Goal: Task Accomplishment & Management: Complete application form

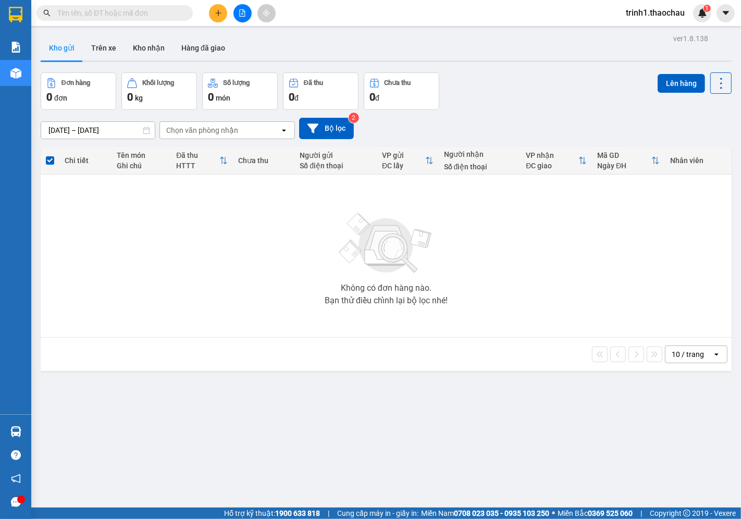
click at [69, 45] on button "Kho gửi" at bounding box center [62, 47] width 42 height 25
click at [156, 50] on button "Kho nhận" at bounding box center [149, 47] width 48 height 25
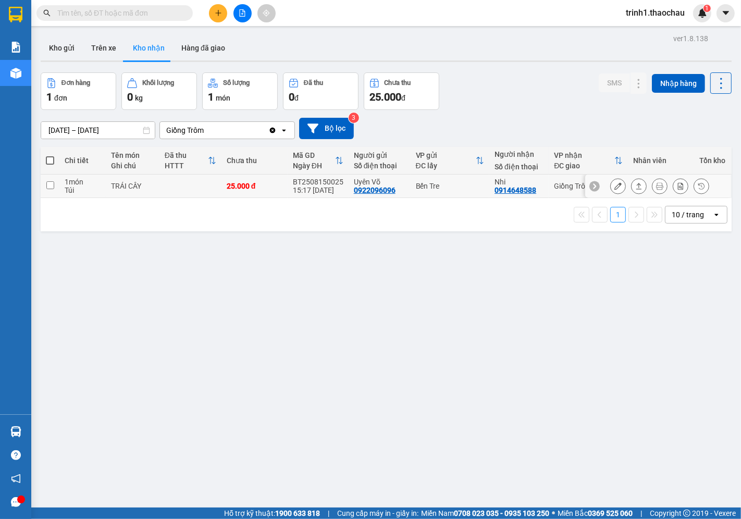
click at [90, 195] on td "1 món Túi" at bounding box center [82, 186] width 46 height 23
checkbox input "true"
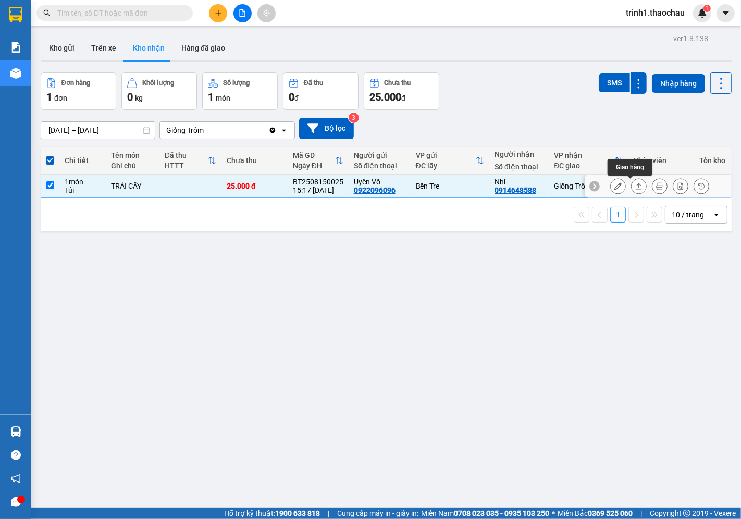
click at [618, 191] on div at bounding box center [659, 186] width 99 height 16
click at [642, 197] on div at bounding box center [658, 186] width 146 height 23
click at [635, 182] on button at bounding box center [639, 186] width 15 height 18
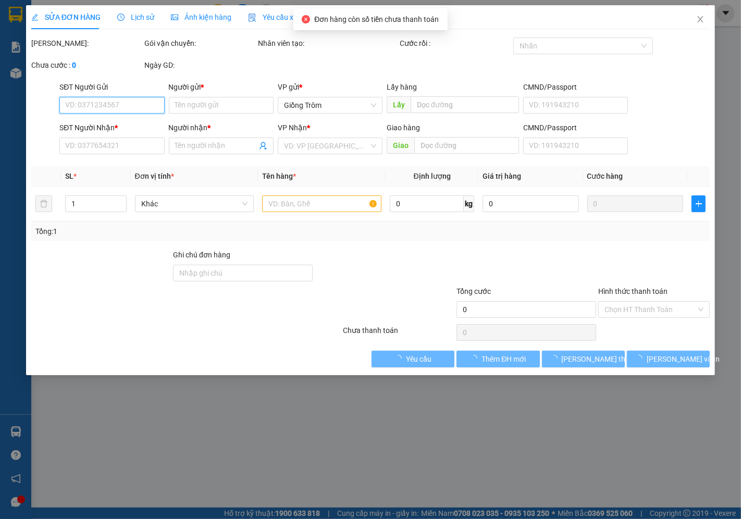
type input "0922096096"
type input "Uyên Võ"
type input "0914648588"
type input "Nhi"
type input "25.000"
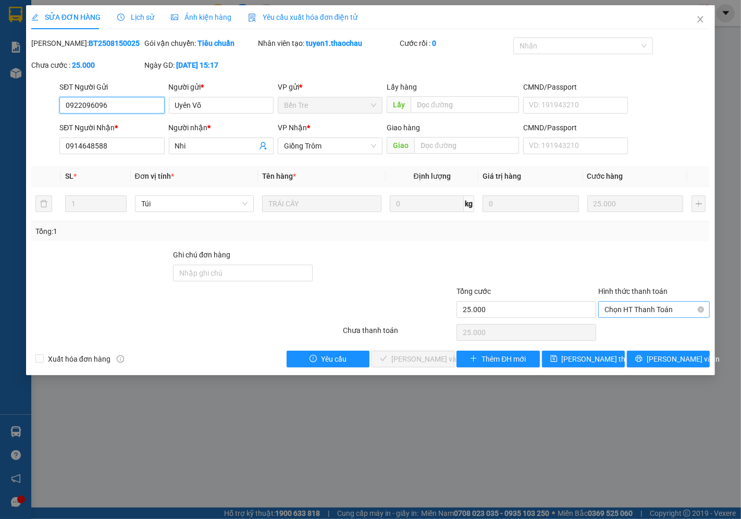
click at [632, 311] on span "Chọn HT Thanh Toán" at bounding box center [654, 310] width 99 height 16
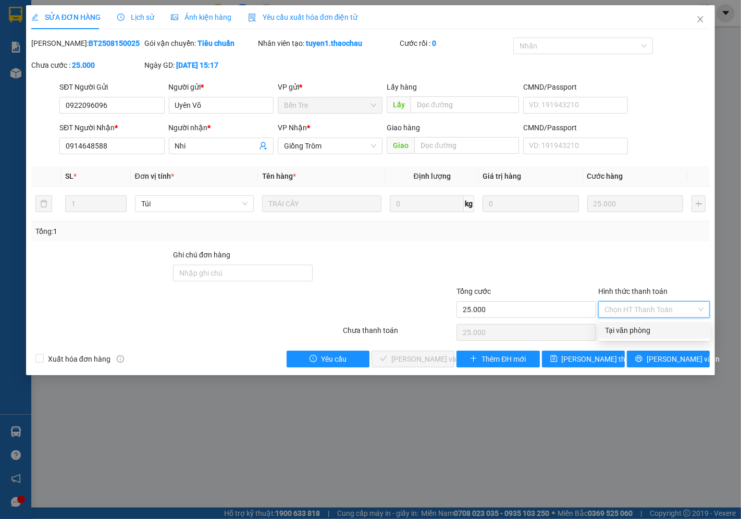
click at [619, 332] on div "Tại văn phòng" at bounding box center [654, 330] width 99 height 11
type input "0"
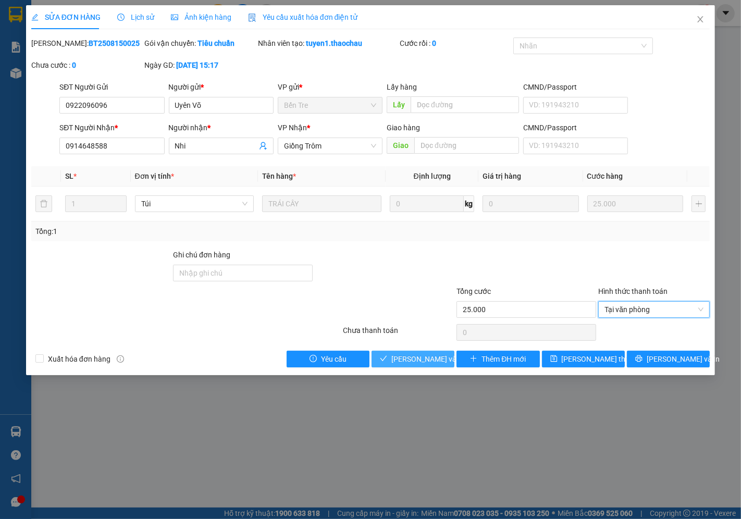
click at [426, 357] on span "[PERSON_NAME] và Giao hàng" at bounding box center [441, 358] width 100 height 11
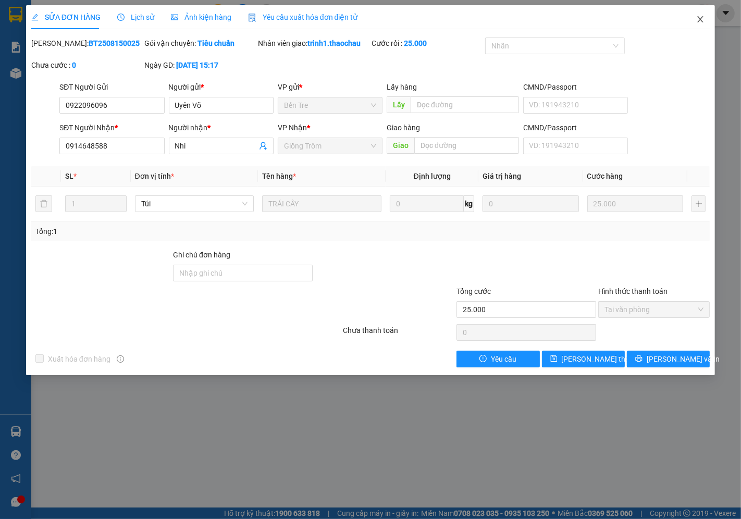
click at [699, 20] on icon "close" at bounding box center [700, 19] width 8 height 8
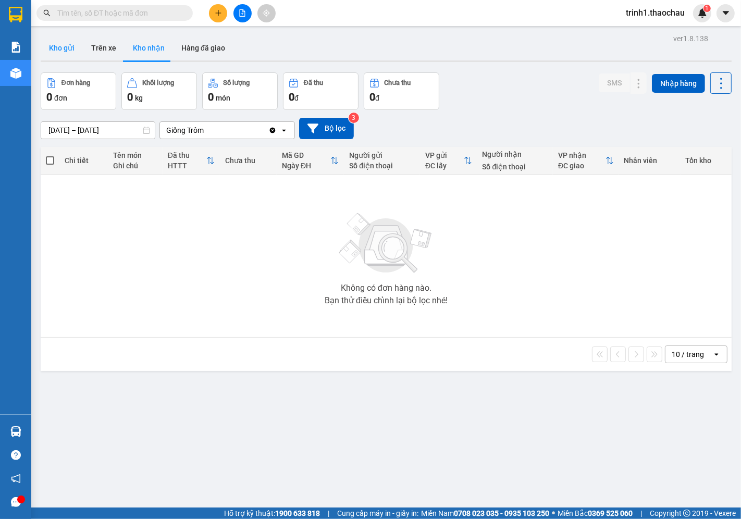
click at [76, 47] on button "Kho gửi" at bounding box center [62, 47] width 42 height 25
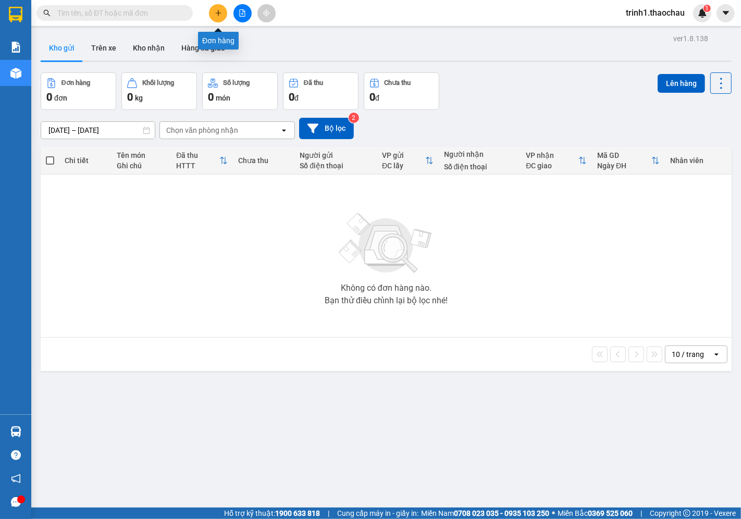
click at [224, 14] on button at bounding box center [218, 13] width 18 height 18
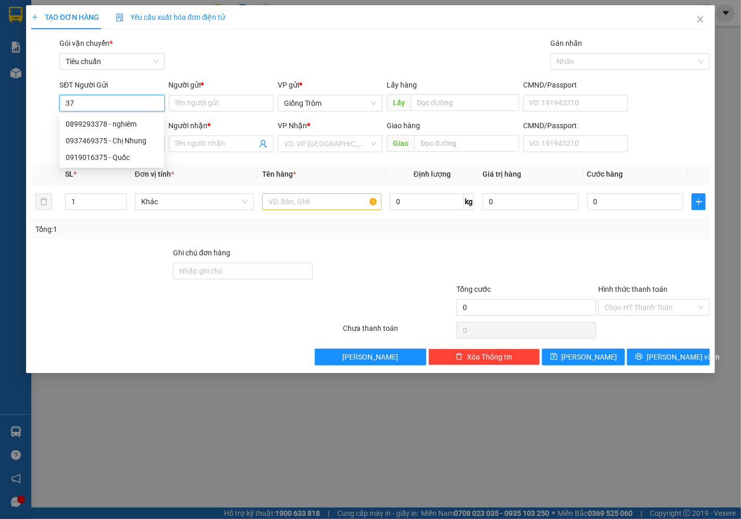
type input "3"
click at [91, 121] on div "0375309617 - Bé" at bounding box center [112, 123] width 92 height 11
type input "0375309617"
type input "Bé"
type input "0375309617"
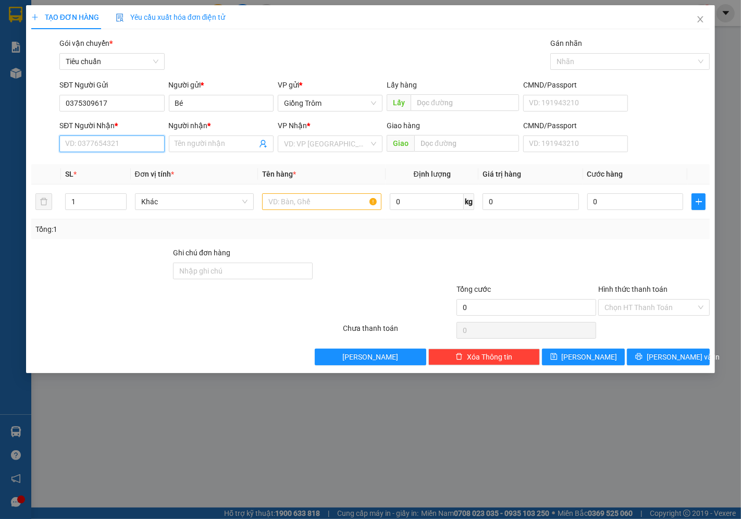
click at [96, 141] on input "SĐT Người Nhận *" at bounding box center [111, 144] width 105 height 17
click at [97, 164] on div "0394106443 - Hoàng" at bounding box center [112, 164] width 92 height 11
type input "0394106443"
type input "Hoàng"
click at [175, 199] on span "Khác" at bounding box center [194, 202] width 107 height 16
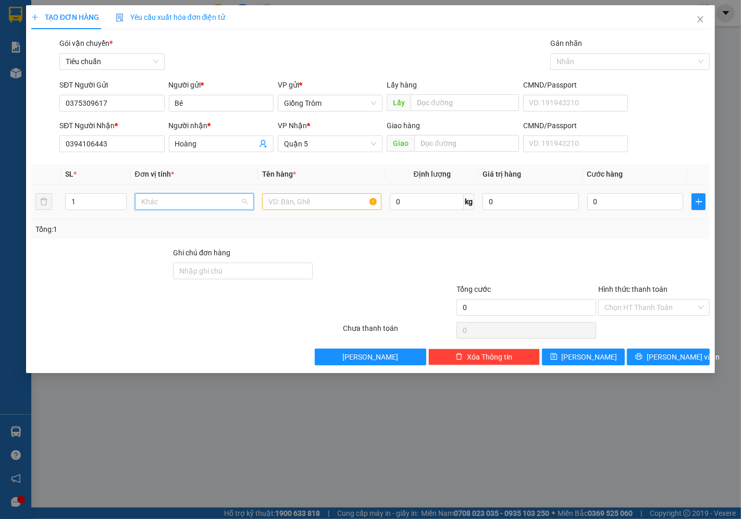
scroll to position [325, 0]
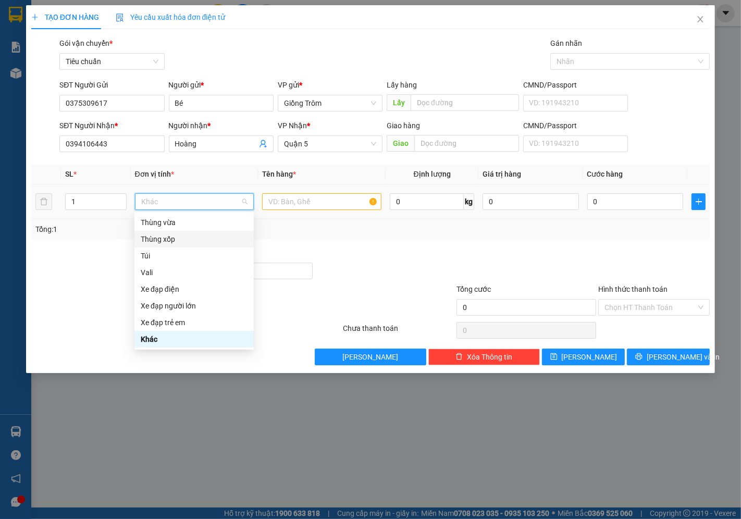
type input "g"
click at [161, 225] on div "Giỏ" at bounding box center [194, 222] width 107 height 11
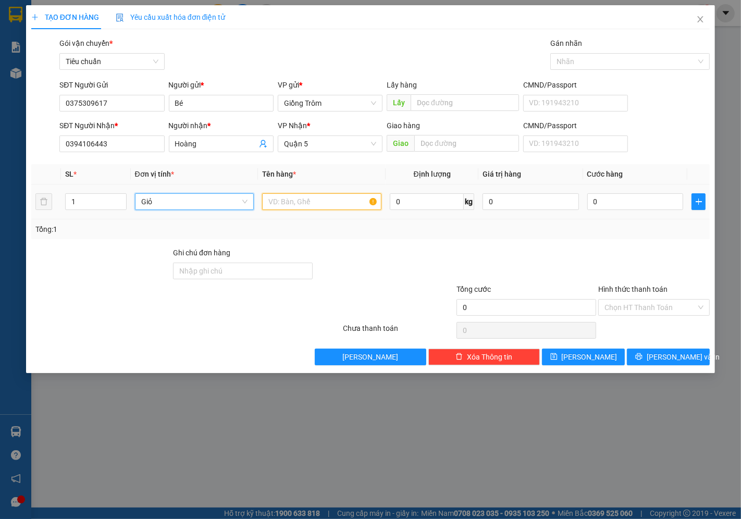
click at [285, 205] on input "text" at bounding box center [321, 201] width 119 height 17
type input "rau"
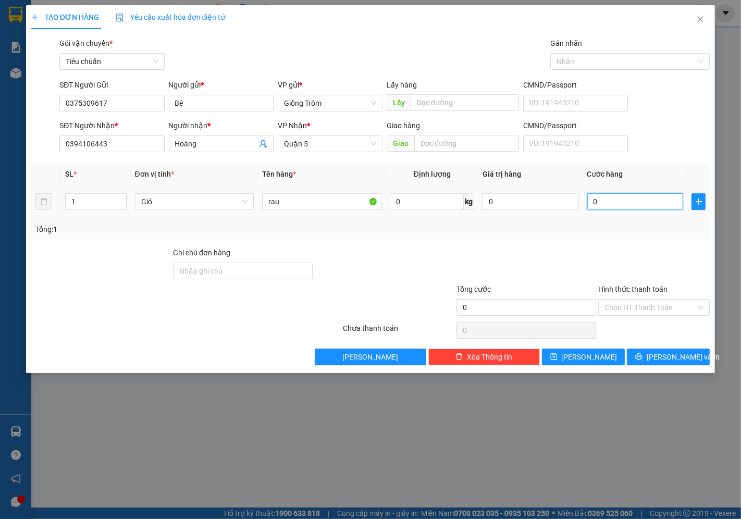
click at [590, 200] on input "0" at bounding box center [635, 201] width 96 height 17
type input "5"
type input "50"
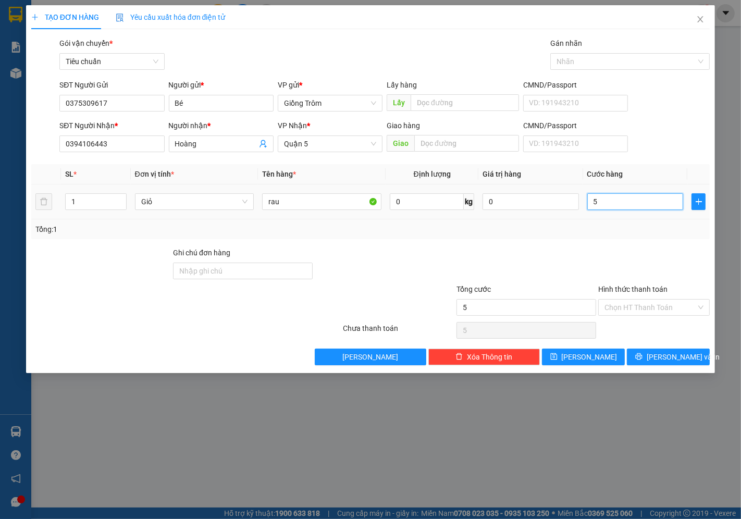
type input "50"
type input "50.000"
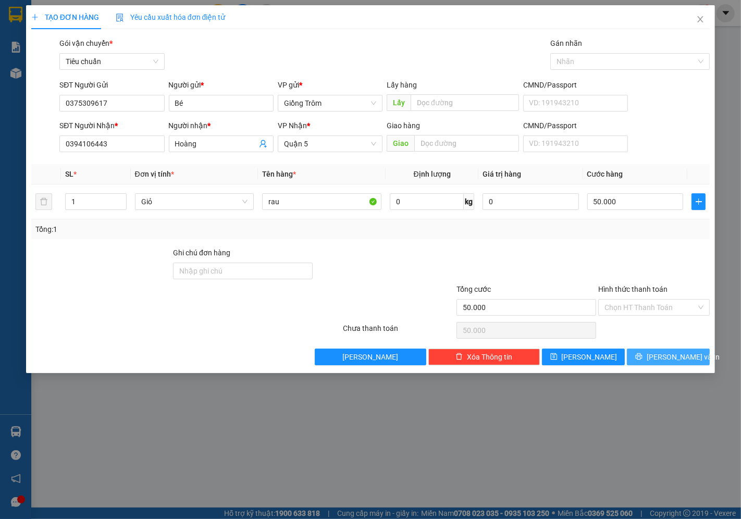
click at [678, 357] on span "[PERSON_NAME] và In" at bounding box center [683, 356] width 73 height 11
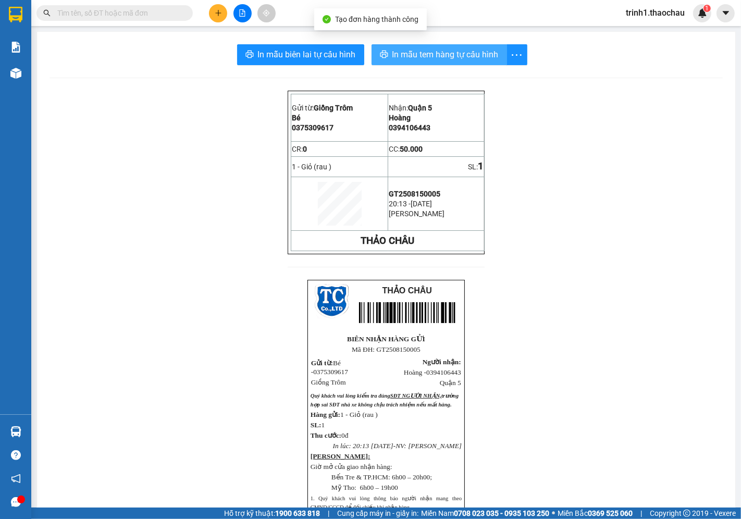
click at [409, 56] on span "In mẫu tem hàng tự cấu hình" at bounding box center [446, 54] width 106 height 13
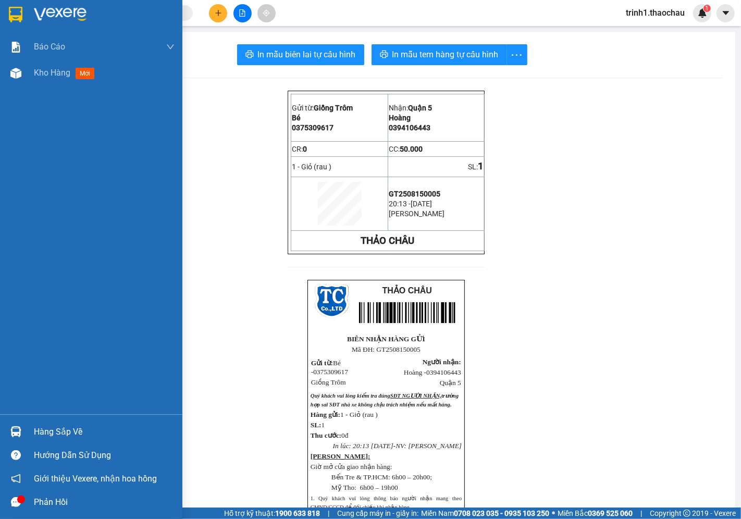
click at [13, 435] on img at bounding box center [15, 431] width 11 height 11
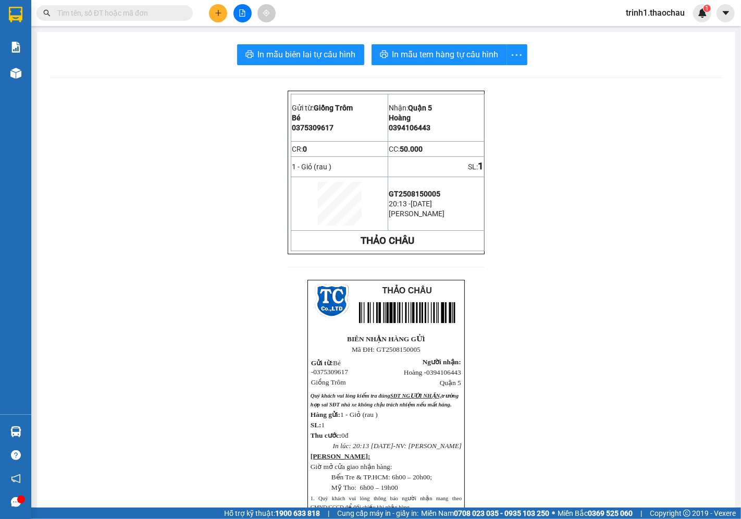
click at [327, 363] on section "Kết quả tìm kiếm ( 0 ) Bộ lọc No Data trinh1.thaochau 1 Báo cáo Báo cáo dòng ti…" at bounding box center [370, 259] width 741 height 519
